Goal: Information Seeking & Learning: Learn about a topic

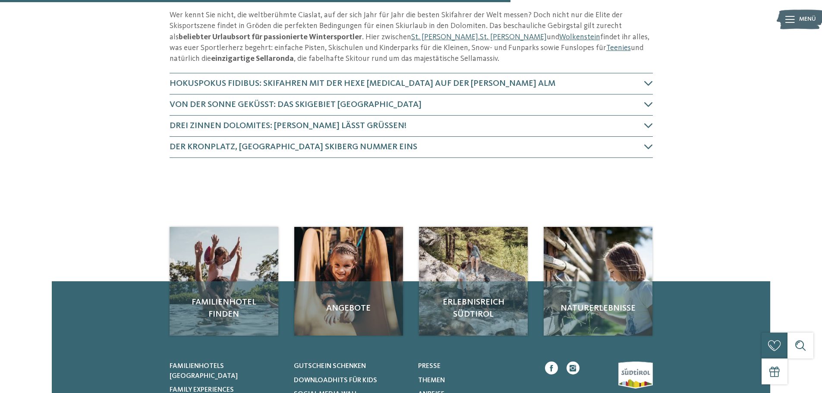
scroll to position [379, 0]
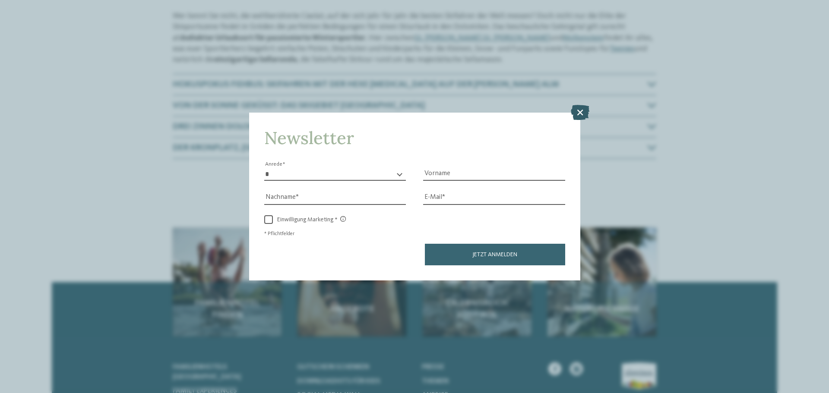
click at [580, 112] on icon at bounding box center [580, 112] width 19 height 15
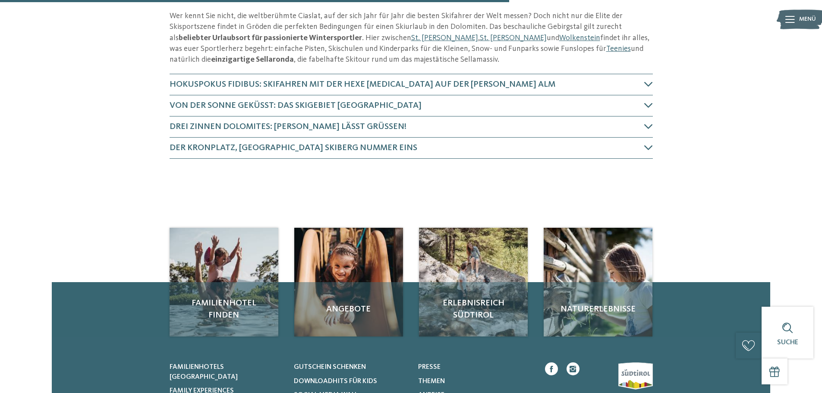
click at [643, 84] on h4 "Hokuspokus Fidibus: Skifahren mit der Hexe [MEDICAL_DATA] auf der [PERSON_NAME]…" at bounding box center [407, 85] width 475 height 12
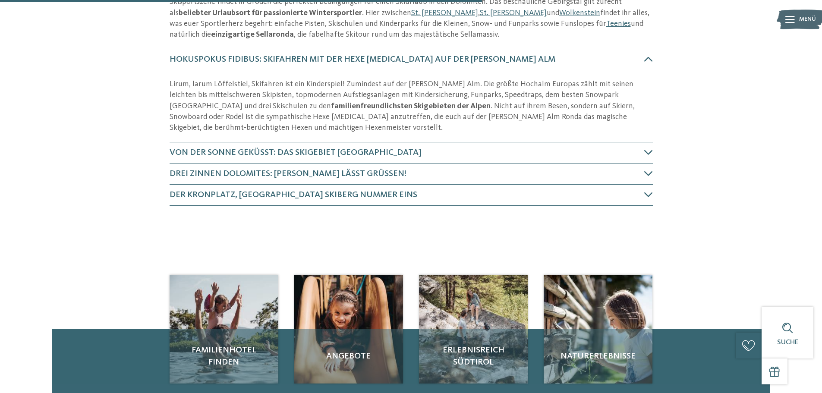
scroll to position [406, 0]
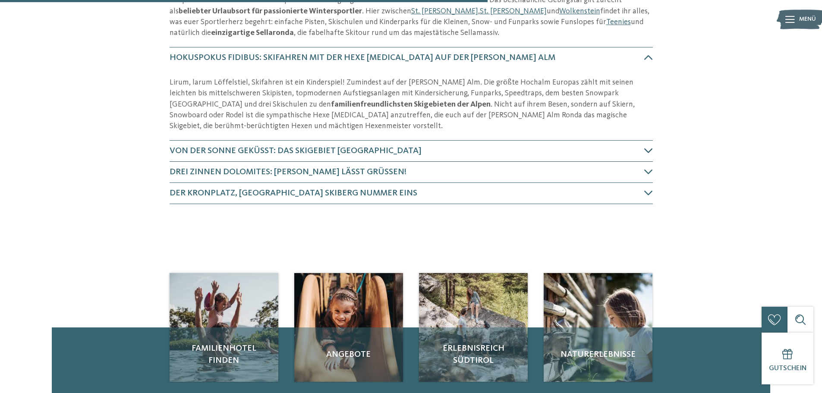
click at [650, 156] on div at bounding box center [648, 151] width 9 height 10
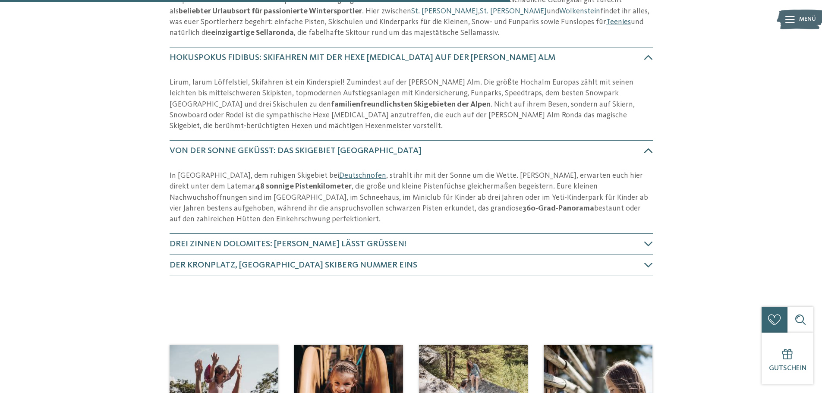
scroll to position [499, 0]
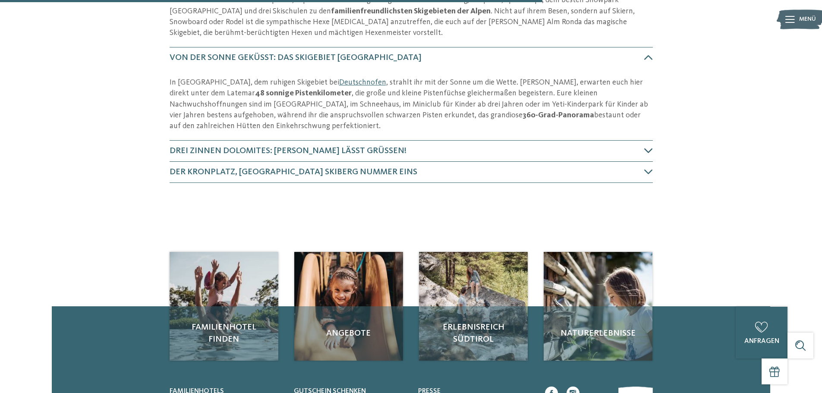
click at [646, 148] on icon at bounding box center [648, 150] width 9 height 9
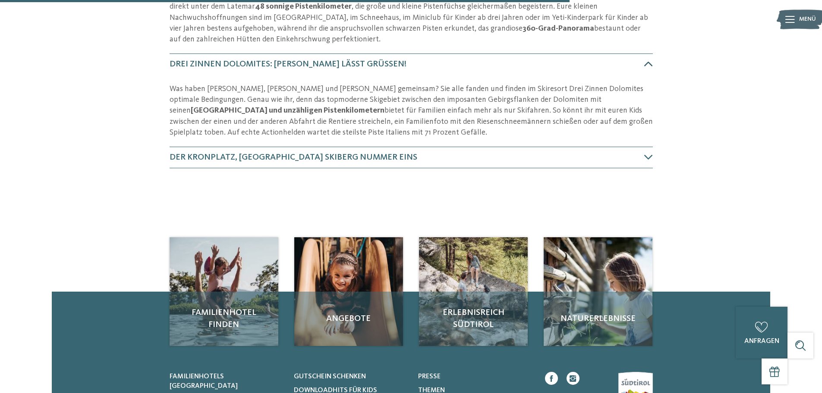
scroll to position [593, 0]
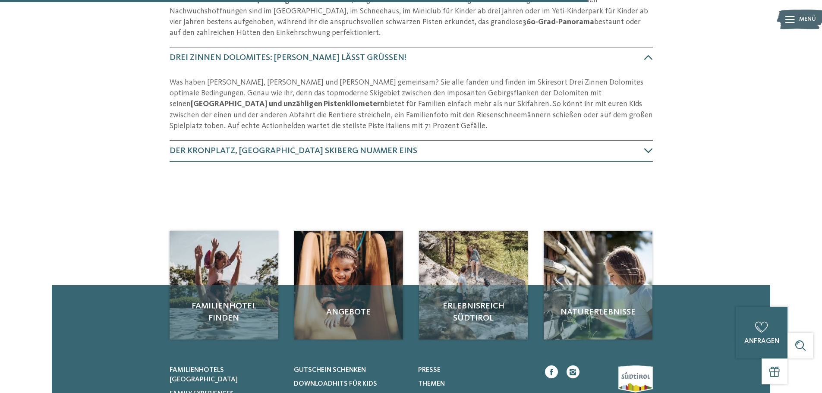
click at [646, 152] on icon at bounding box center [648, 150] width 9 height 9
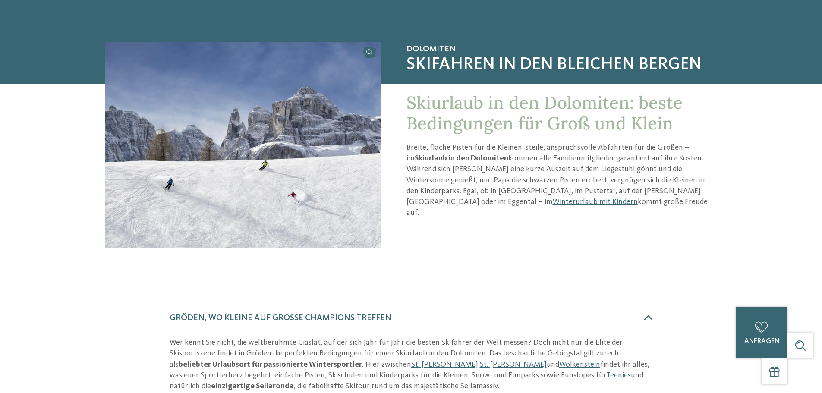
scroll to position [0, 0]
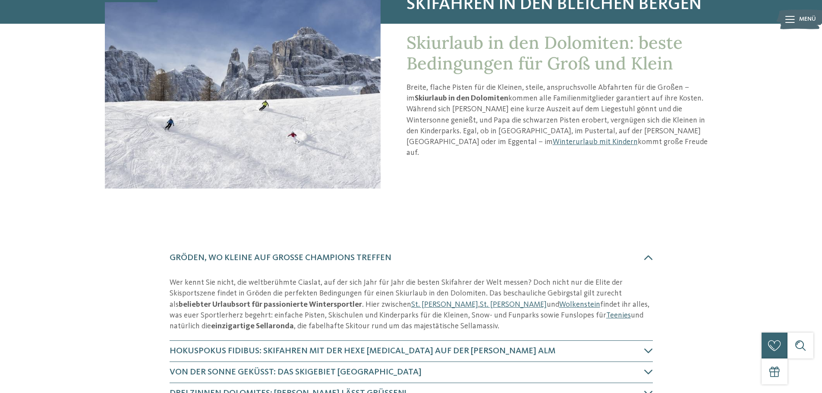
scroll to position [117, 0]
